Goal: Task Accomplishment & Management: Manage account settings

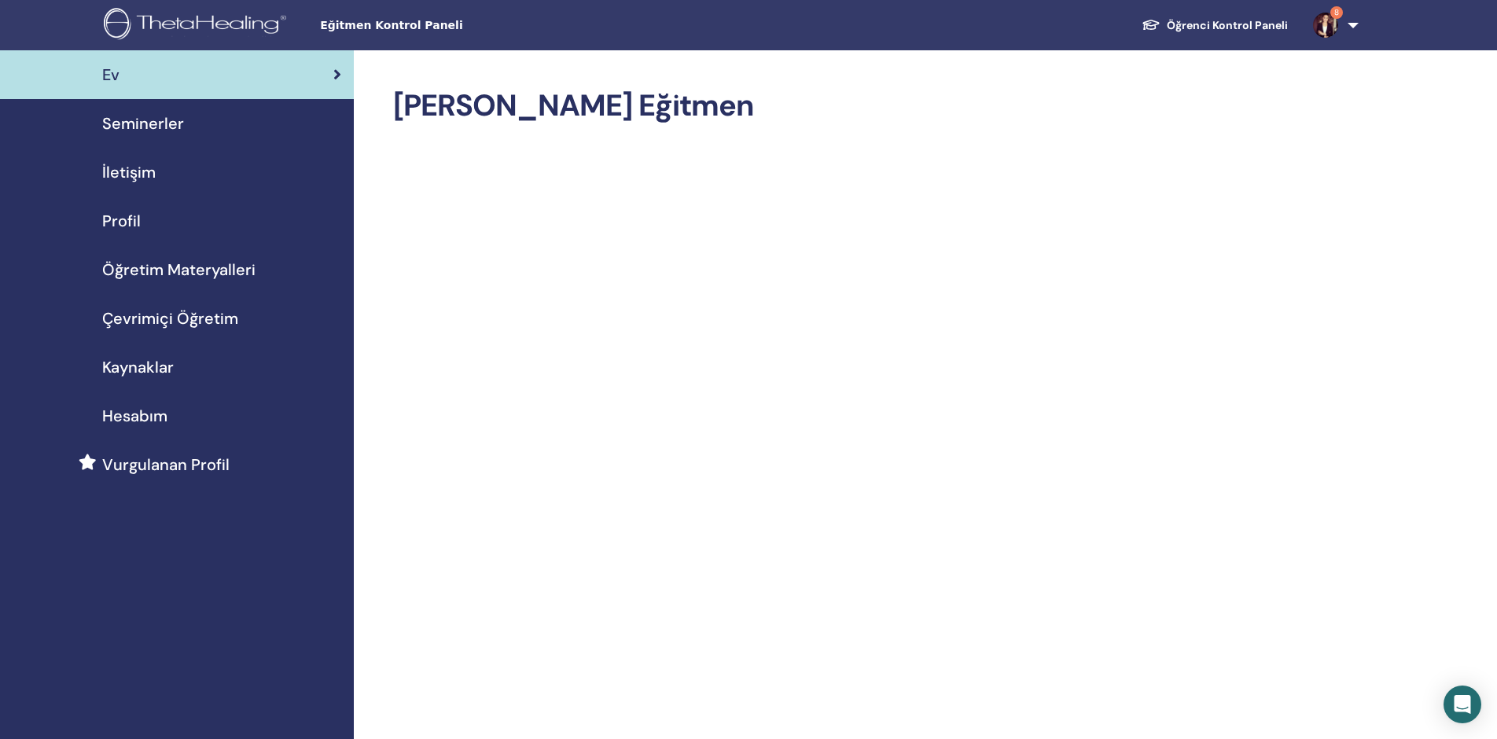
click at [152, 123] on font "Seminerler" at bounding box center [143, 123] width 82 height 20
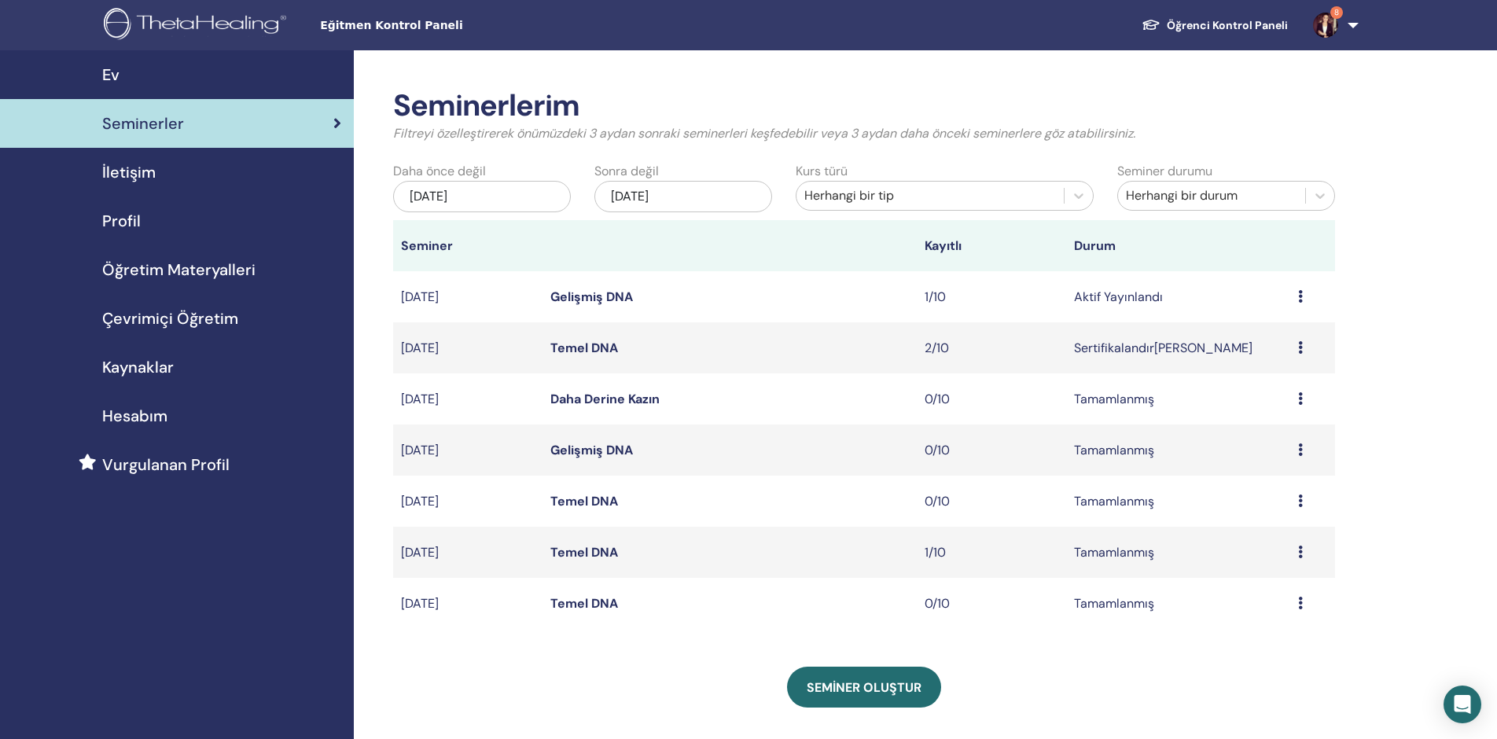
click at [613, 292] on font "Gelişmiş DNA" at bounding box center [591, 297] width 83 height 17
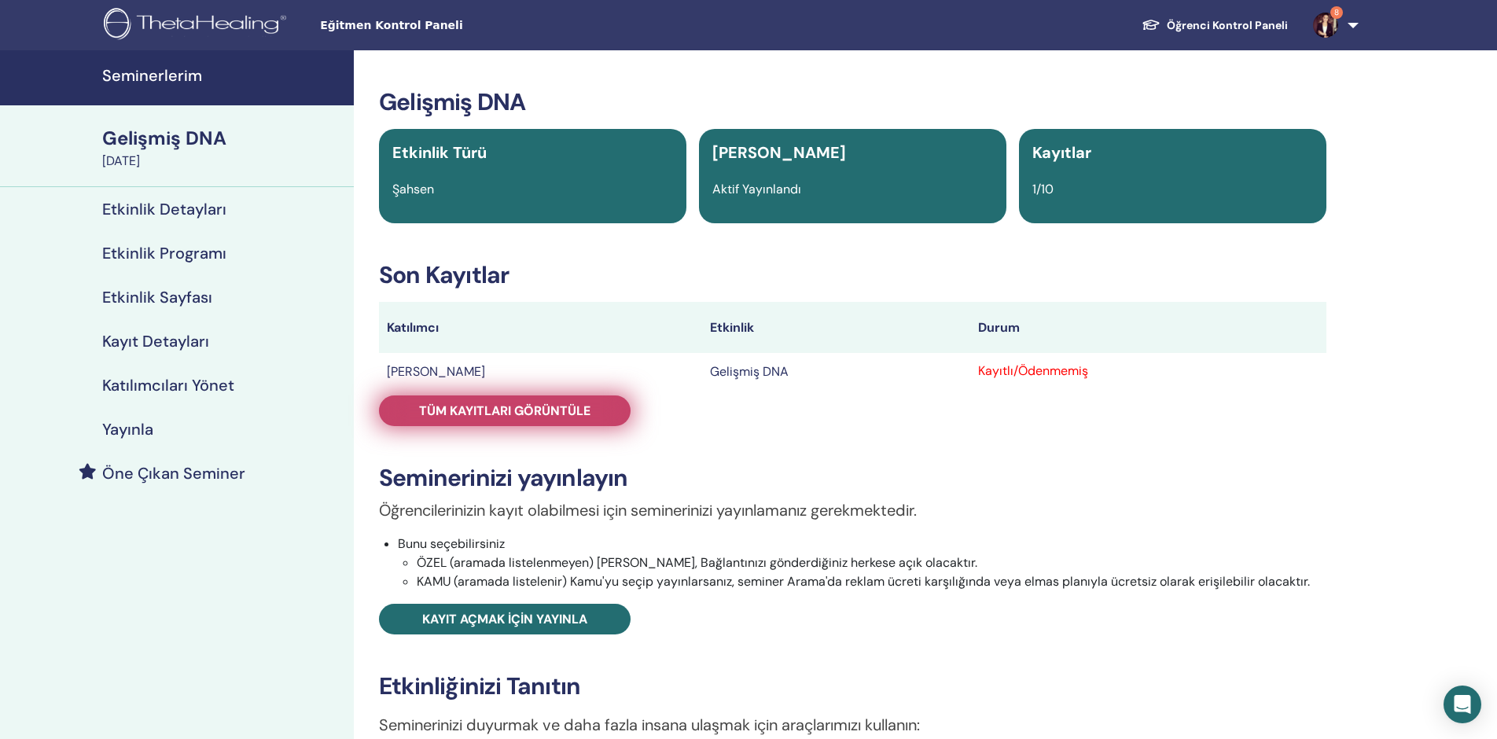
click at [523, 409] on font "Tüm kayıtları görüntüle" at bounding box center [504, 411] width 171 height 17
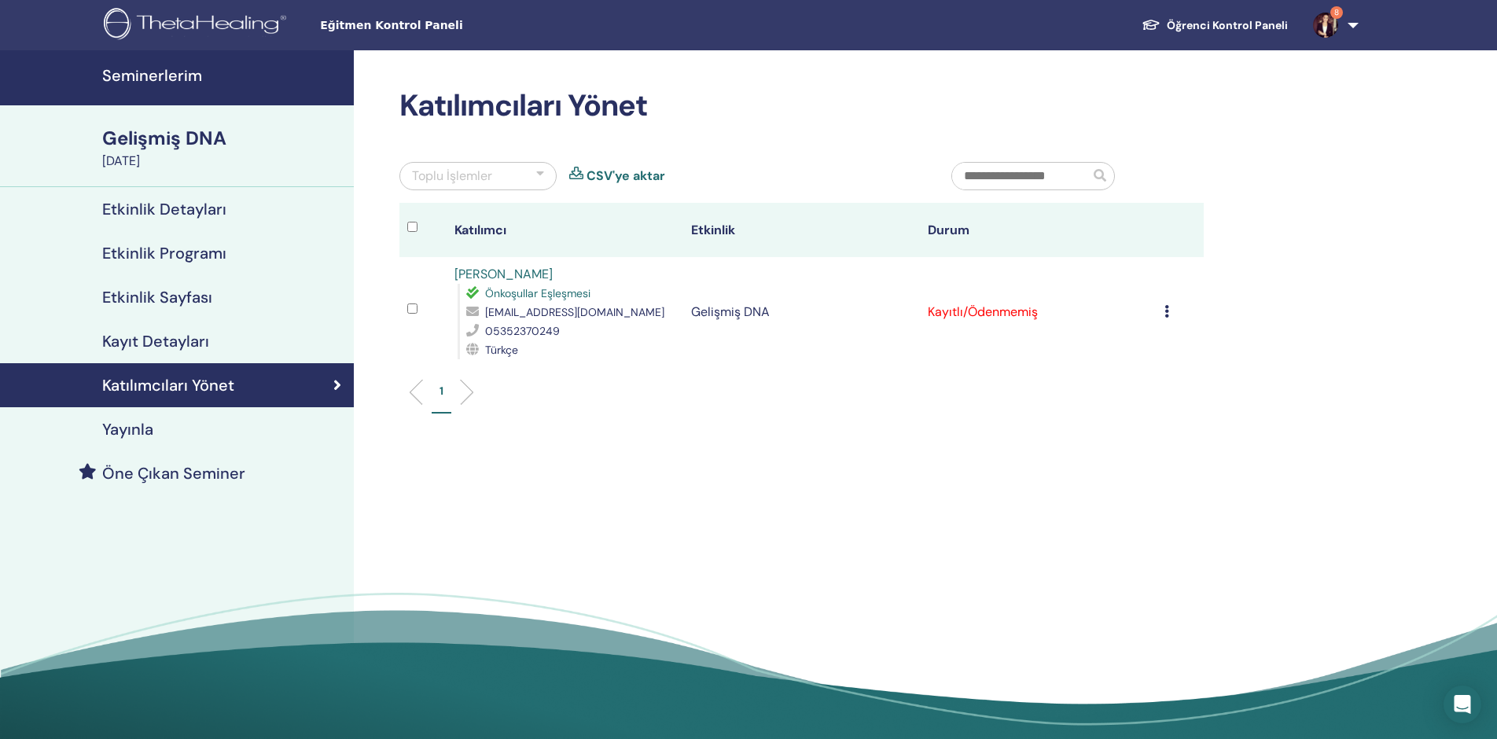
click at [1166, 313] on icon at bounding box center [1167, 311] width 5 height 13
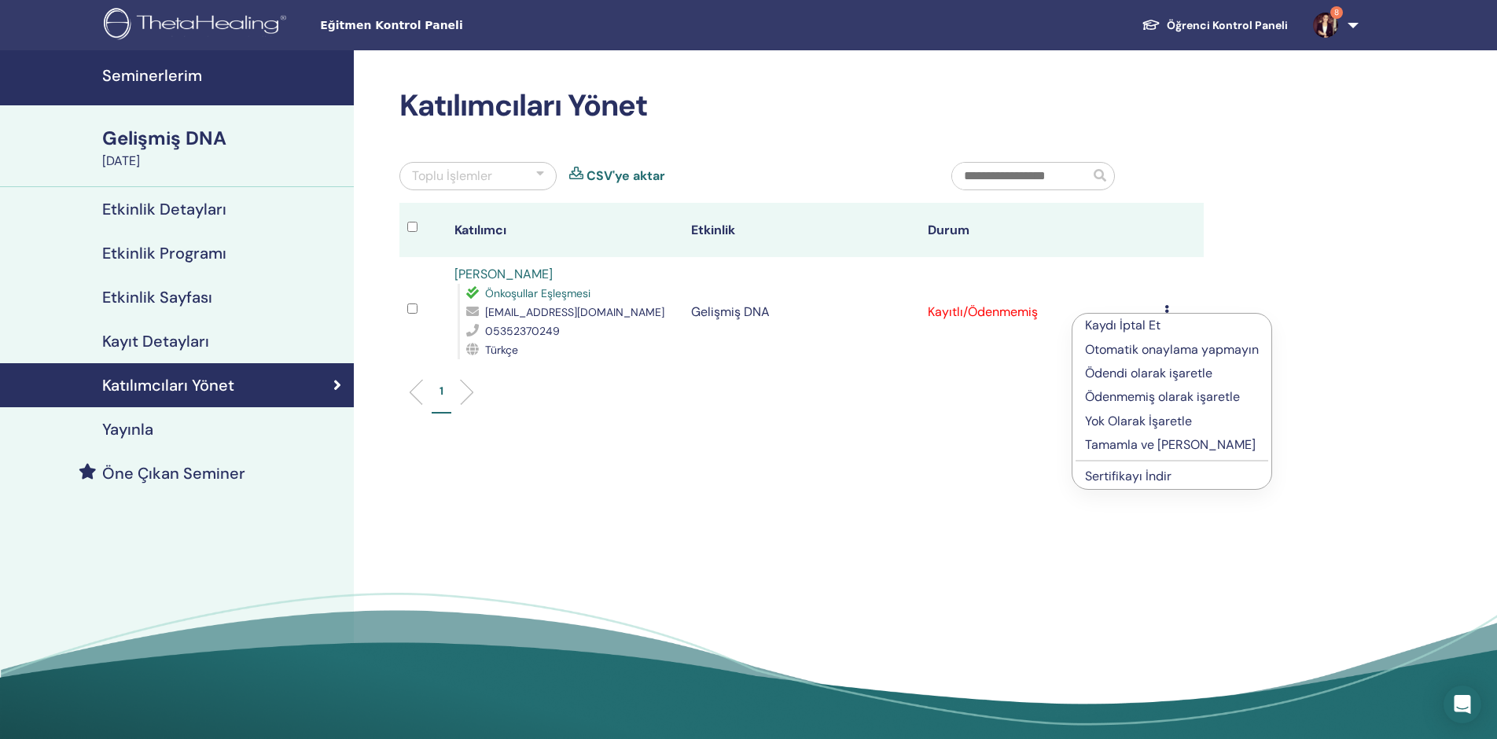
click at [1142, 369] on font "Ödendi olarak işaretle" at bounding box center [1148, 373] width 127 height 17
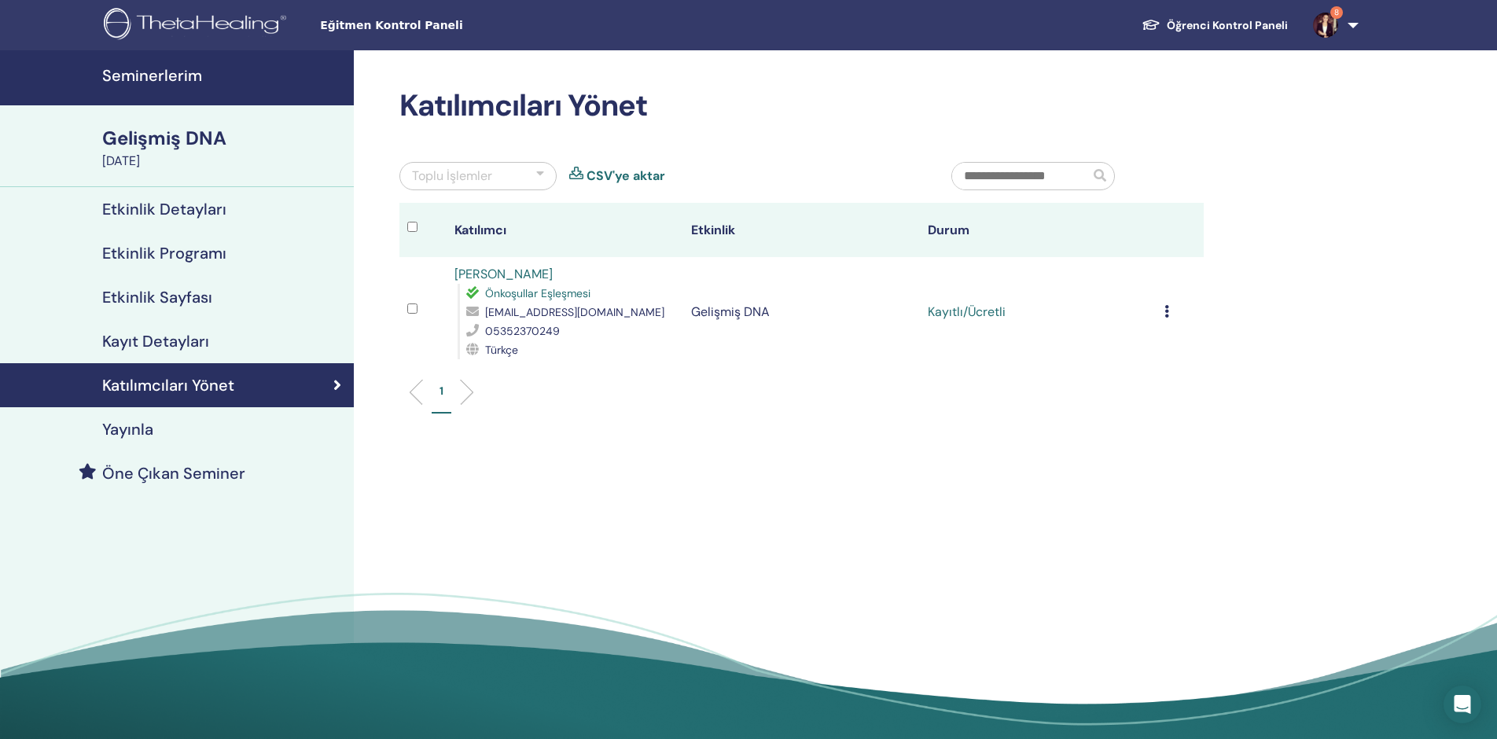
click at [1167, 311] on icon at bounding box center [1167, 311] width 5 height 13
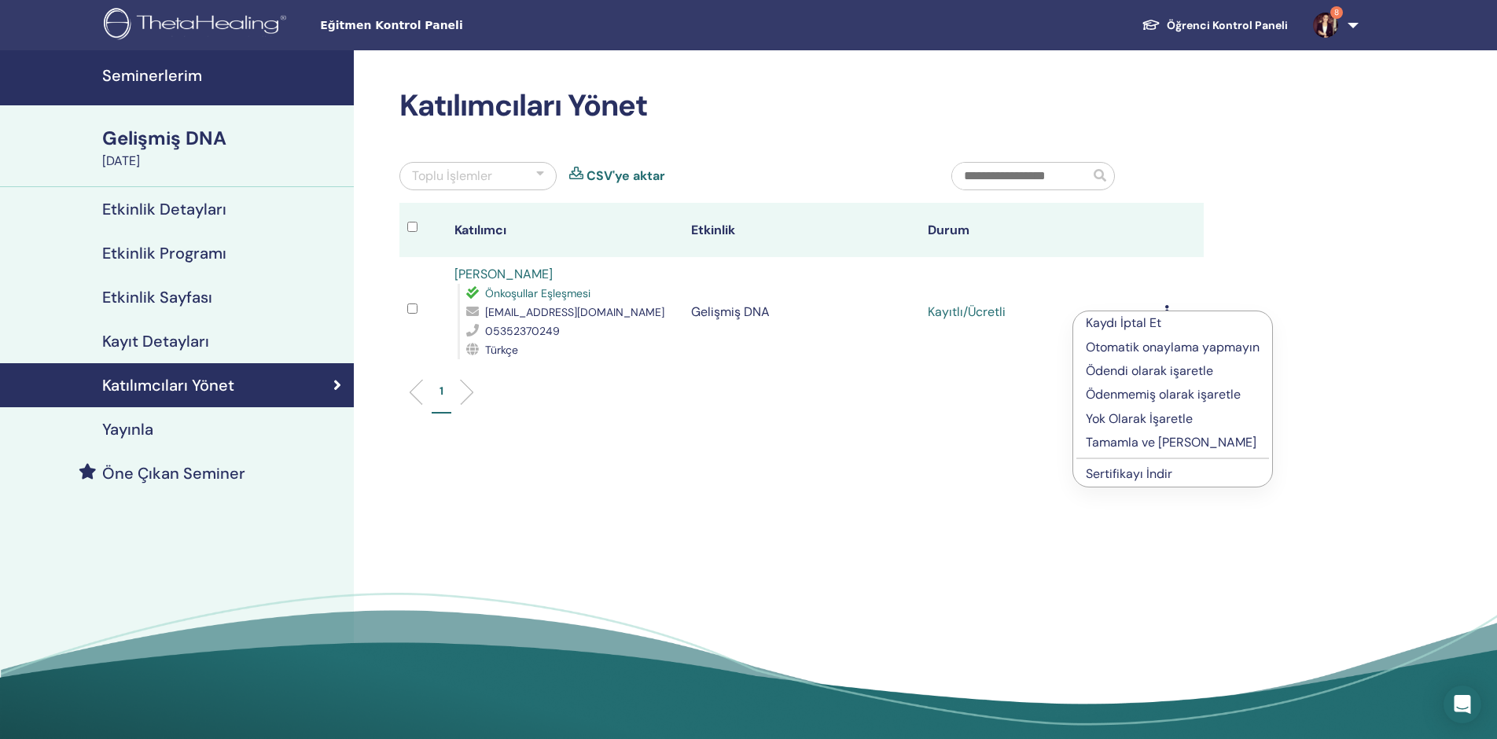
click at [1145, 440] on font "Tamamla ve Onayla" at bounding box center [1171, 442] width 171 height 17
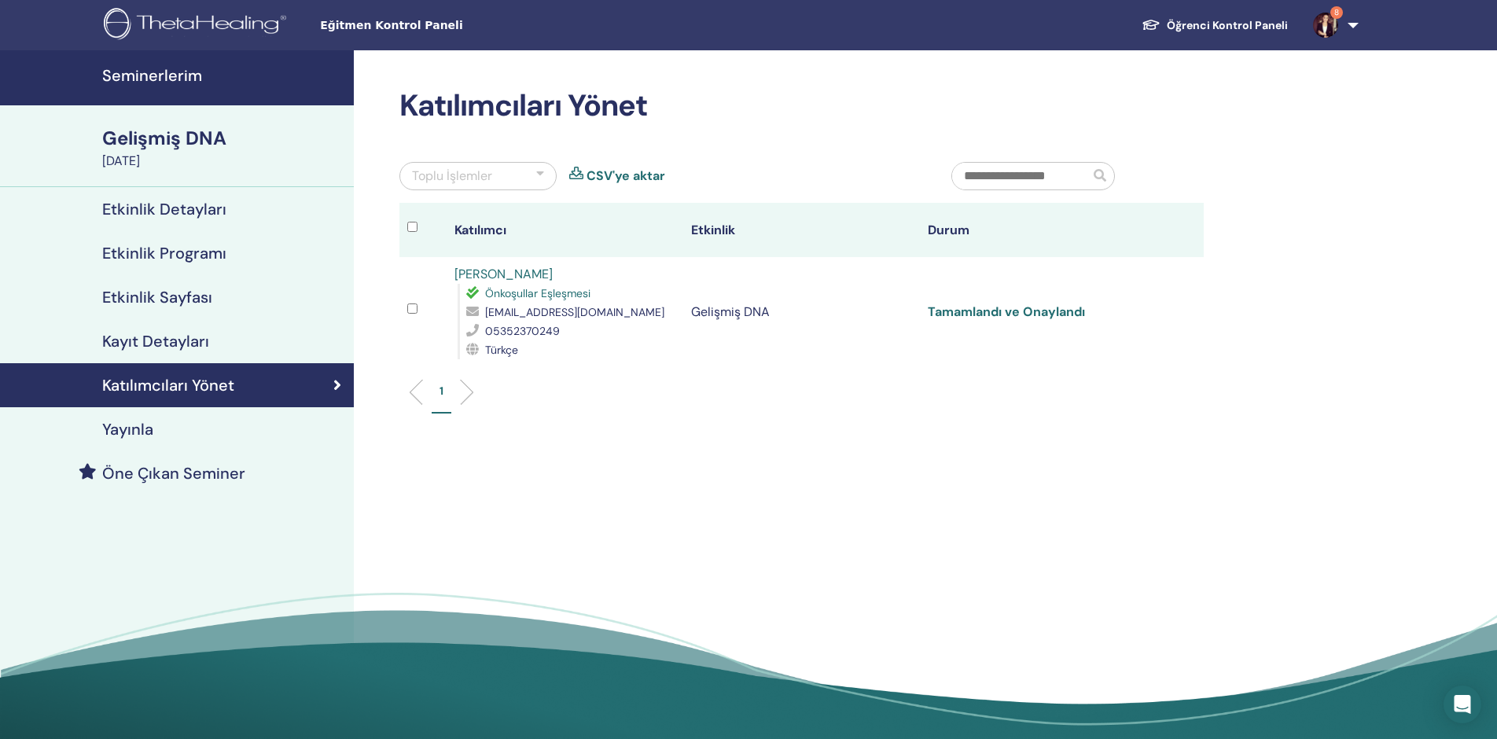
click at [1054, 310] on font "Tamamlandı ve Onaylandı" at bounding box center [1006, 312] width 157 height 17
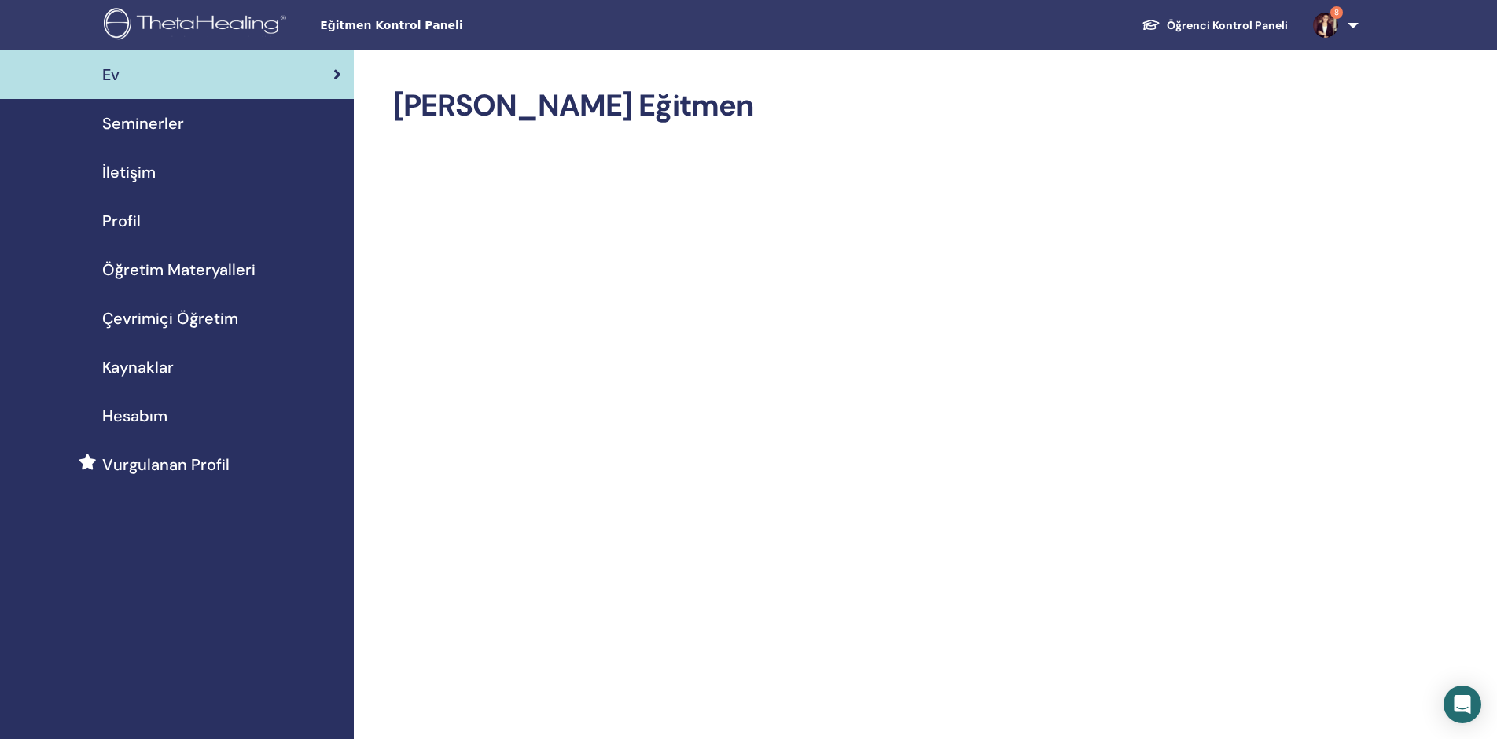
click at [143, 120] on font "Seminerler" at bounding box center [143, 123] width 82 height 20
